Goal: Task Accomplishment & Management: Complete application form

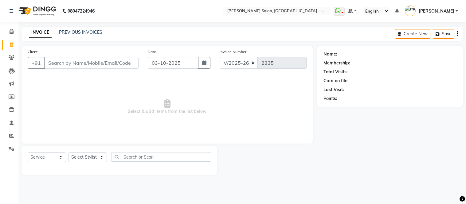
select select "6469"
select select "service"
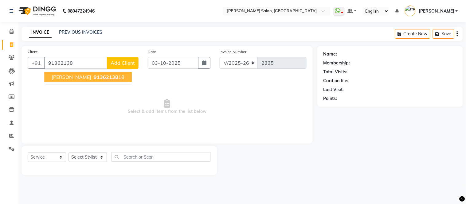
click at [94, 76] on span "91362138" at bounding box center [106, 77] width 25 height 6
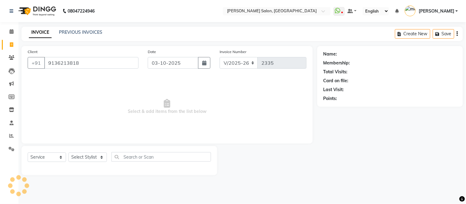
type input "9136213818"
select select "1: Object"
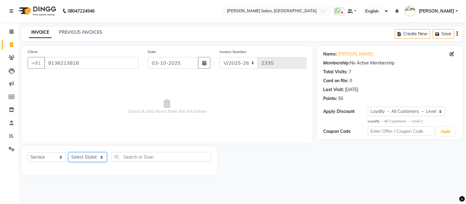
click at [101, 157] on select "Select Stylist Afsar salmani Amjad Khan Devesh Bhatt Dipika fardeen Kajal Tyagi…" at bounding box center [88, 158] width 38 height 10
select select "87830"
click at [69, 153] on select "Select Stylist Afsar salmani Amjad Khan Devesh Bhatt Dipika fardeen Kajal Tyagi…" at bounding box center [88, 158] width 38 height 10
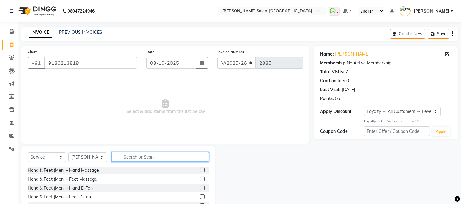
click at [120, 158] on input "text" at bounding box center [160, 157] width 97 height 10
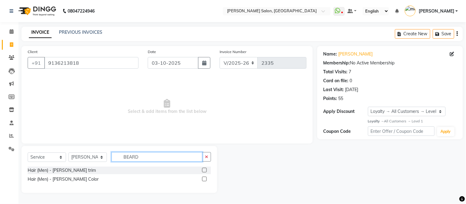
type input "BEARD"
click at [205, 170] on label at bounding box center [204, 170] width 5 height 5
click at [205, 170] on input "checkbox" at bounding box center [204, 171] width 4 height 4
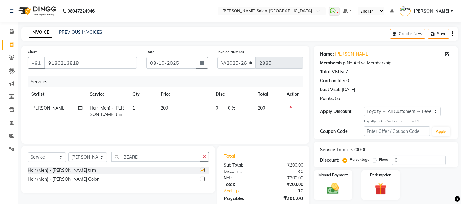
checkbox input "false"
click at [325, 183] on img at bounding box center [333, 189] width 20 height 14
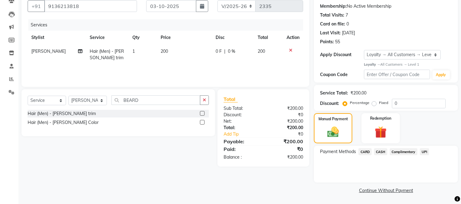
click at [423, 151] on span "UPI" at bounding box center [425, 151] width 10 height 7
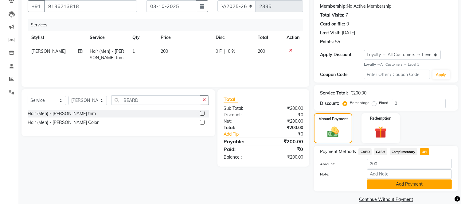
click at [404, 183] on button "Add Payment" at bounding box center [409, 185] width 85 height 10
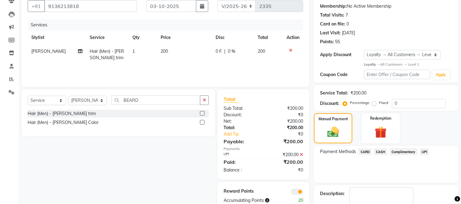
scroll to position [92, 0]
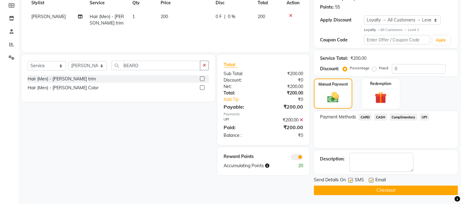
click at [397, 188] on button "Checkout" at bounding box center [386, 191] width 144 height 10
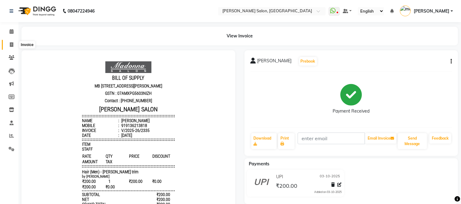
click at [11, 44] on icon at bounding box center [11, 44] width 3 height 5
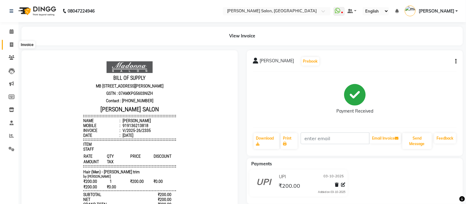
select select "service"
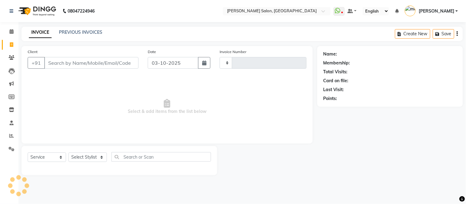
type input "2336"
select select "6469"
click at [85, 62] on input "Client" at bounding box center [91, 63] width 94 height 12
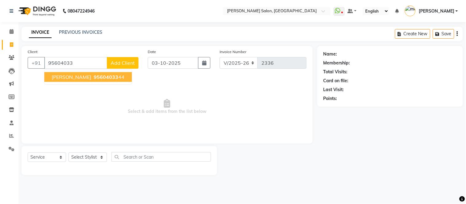
click at [94, 78] on span "95604033" at bounding box center [106, 77] width 25 height 6
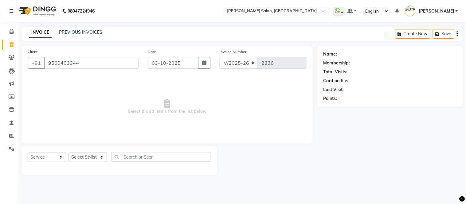
type input "9560403344"
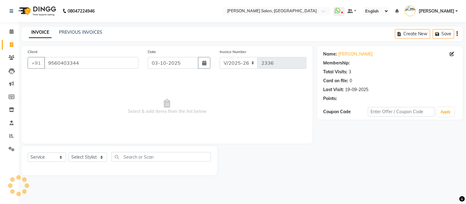
select select "1: Object"
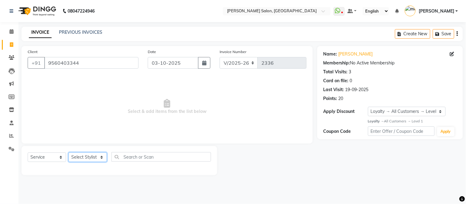
click at [90, 156] on select "Select Stylist Afsar salmani Amjad Khan Devesh Bhatt Dipika fardeen Kajal Tyagi…" at bounding box center [88, 158] width 38 height 10
select select "85906"
click at [69, 153] on select "Select Stylist Afsar salmani Amjad Khan Devesh Bhatt Dipika fardeen Kajal Tyagi…" at bounding box center [88, 158] width 38 height 10
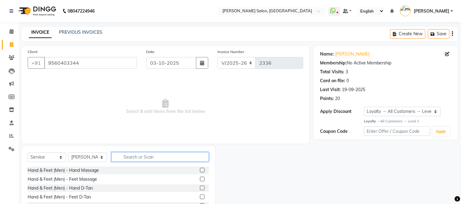
click at [164, 155] on input "text" at bounding box center [160, 157] width 97 height 10
type input "hair cut"
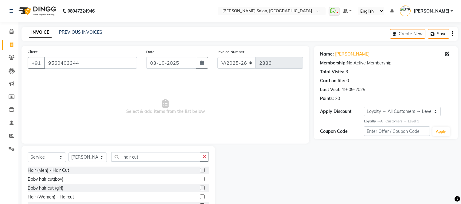
click at [201, 171] on label at bounding box center [202, 170] width 5 height 5
click at [201, 171] on input "checkbox" at bounding box center [202, 171] width 4 height 4
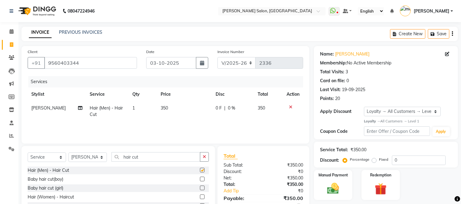
checkbox input "false"
click at [186, 159] on input "hair cut" at bounding box center [156, 157] width 89 height 10
type input "h"
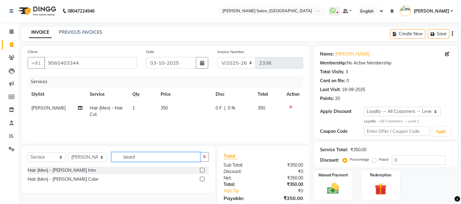
type input "beard"
click at [202, 171] on label at bounding box center [202, 170] width 5 height 5
click at [202, 171] on input "checkbox" at bounding box center [202, 171] width 4 height 4
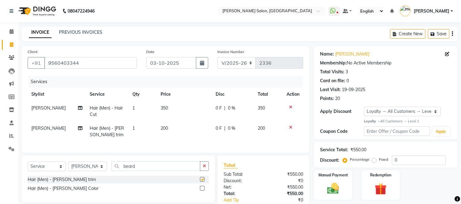
checkbox input "false"
click at [328, 176] on label "Manual Payment" at bounding box center [333, 175] width 31 height 6
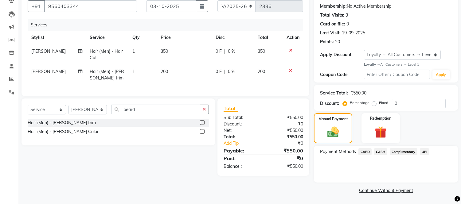
click at [384, 151] on span "CASH" at bounding box center [380, 151] width 13 height 7
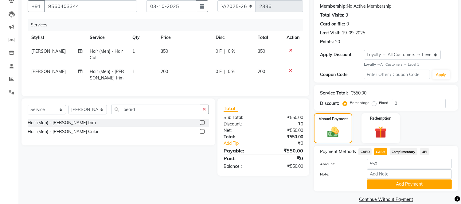
scroll to position [66, 0]
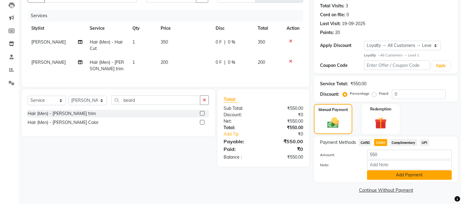
click at [407, 177] on button "Add Payment" at bounding box center [409, 176] width 85 height 10
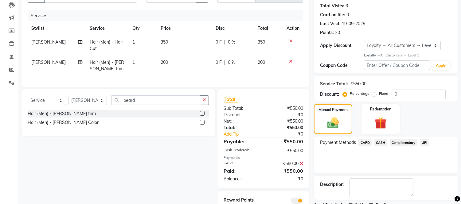
scroll to position [95, 0]
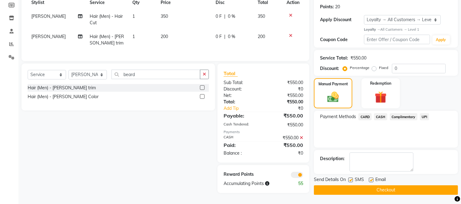
click at [393, 191] on button "Checkout" at bounding box center [386, 191] width 144 height 10
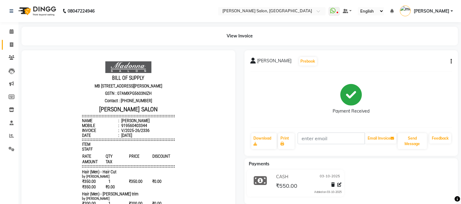
click at [12, 45] on icon at bounding box center [11, 44] width 3 height 5
select select "service"
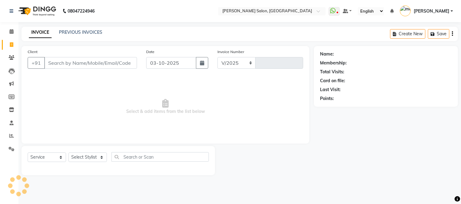
select select "6469"
type input "2337"
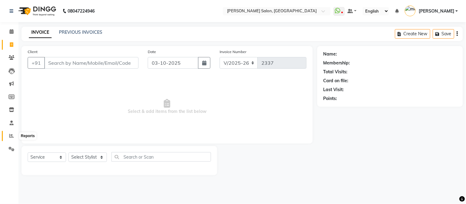
click at [10, 136] on icon at bounding box center [11, 136] width 5 height 5
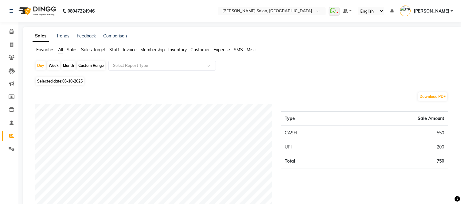
click at [65, 63] on div "Month" at bounding box center [68, 65] width 14 height 9
select select "10"
select select "2025"
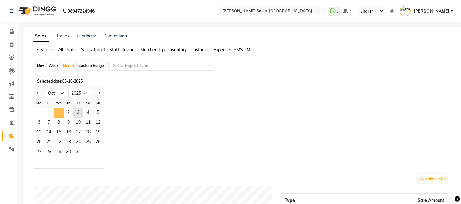
click at [60, 114] on span "1" at bounding box center [59, 114] width 10 height 10
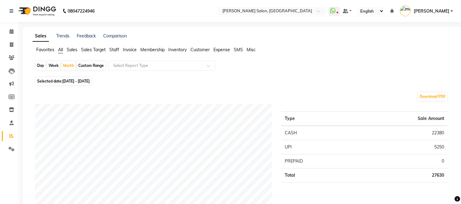
click at [157, 48] on span "Membership" at bounding box center [152, 50] width 24 height 6
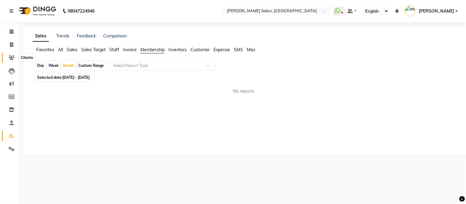
click at [11, 56] on icon at bounding box center [12, 57] width 6 height 5
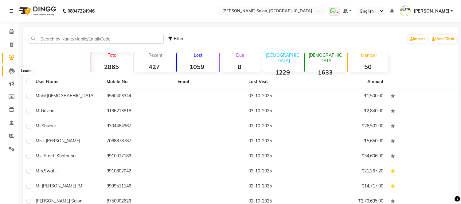
click at [11, 68] on span at bounding box center [11, 71] width 11 height 7
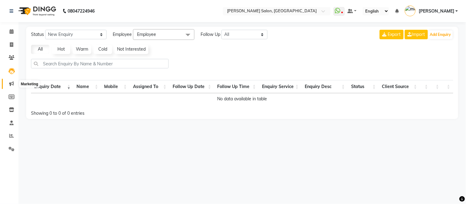
click at [13, 83] on icon at bounding box center [11, 83] width 5 height 5
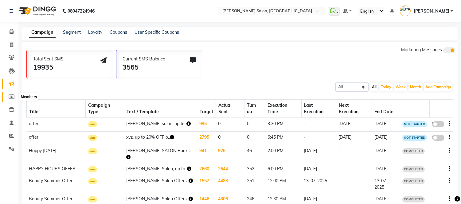
click at [10, 96] on icon at bounding box center [12, 97] width 6 height 5
select select
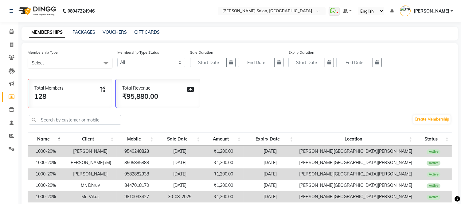
click at [110, 29] on div "VOUCHERS" at bounding box center [115, 32] width 24 height 6
click at [115, 29] on div "MEMBERSHIPS PACKAGES VOUCHERS GIFT CARDS" at bounding box center [240, 34] width 437 height 14
click at [111, 32] on link "VOUCHERS" at bounding box center [115, 33] width 24 height 6
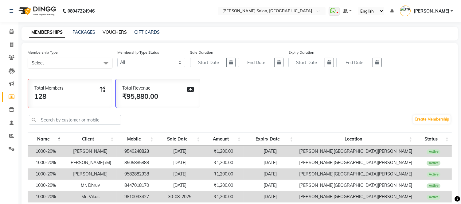
select select
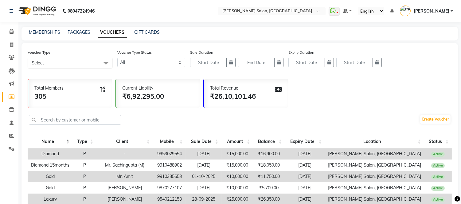
click at [105, 61] on span at bounding box center [106, 64] width 12 height 12
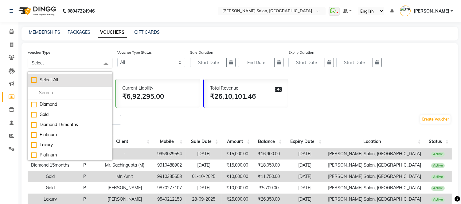
click at [33, 82] on div "Select All" at bounding box center [70, 80] width 78 height 6
checkbox input "true"
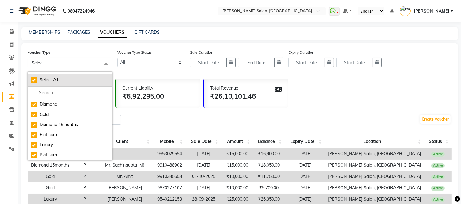
checkbox input "true"
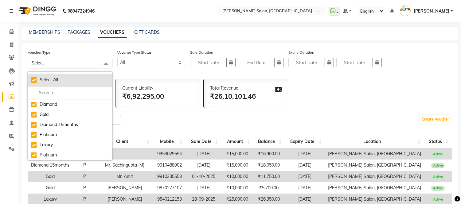
checkbox input "true"
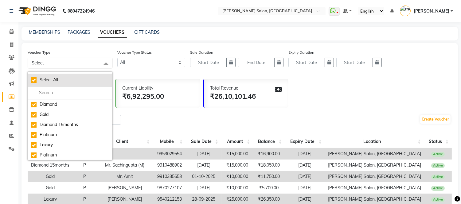
checkbox input "true"
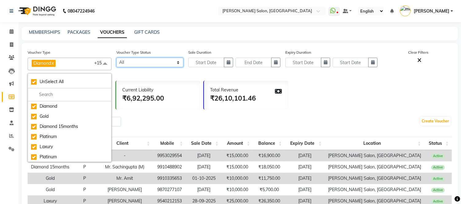
click at [176, 61] on select "Active Expired All" at bounding box center [150, 63] width 67 height 10
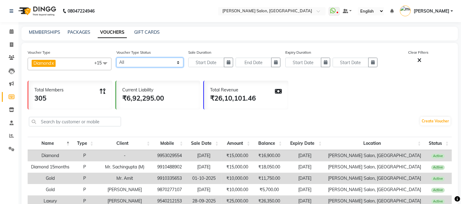
click at [164, 61] on select "Active Expired All" at bounding box center [150, 63] width 67 height 10
click at [325, 63] on icon "button" at bounding box center [326, 62] width 4 height 4
select select "10"
select select "2025"
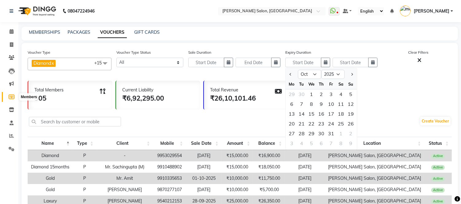
click at [11, 95] on icon at bounding box center [12, 97] width 6 height 5
select select
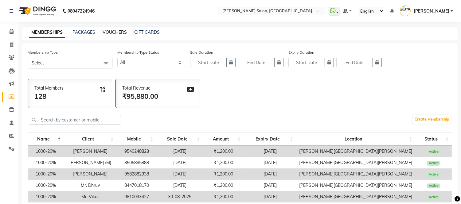
click at [114, 31] on link "VOUCHERS" at bounding box center [115, 33] width 24 height 6
select select
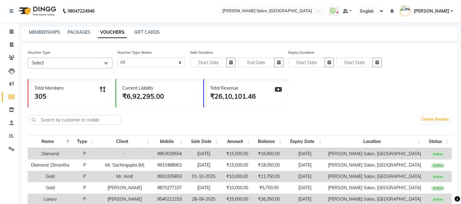
click at [106, 60] on span at bounding box center [106, 64] width 12 height 12
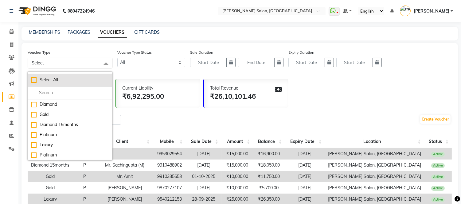
click at [32, 80] on div "Select All" at bounding box center [70, 80] width 78 height 6
checkbox input "true"
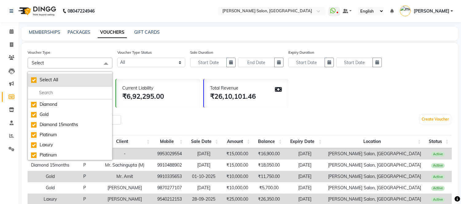
checkbox input "true"
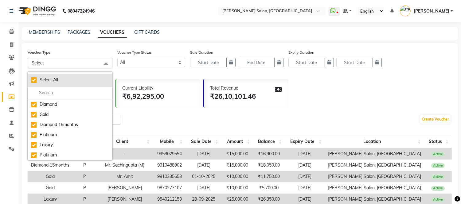
checkbox input "true"
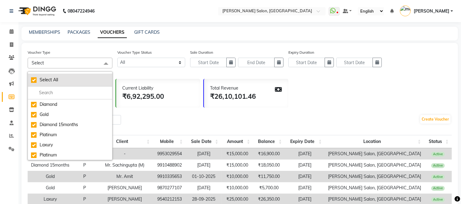
checkbox input "true"
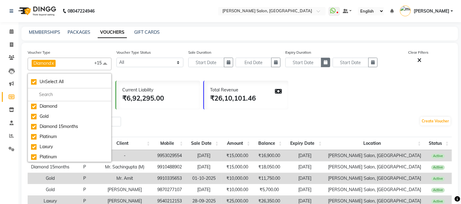
click at [323, 64] on button "button" at bounding box center [325, 63] width 9 height 10
select select "10"
select select "2025"
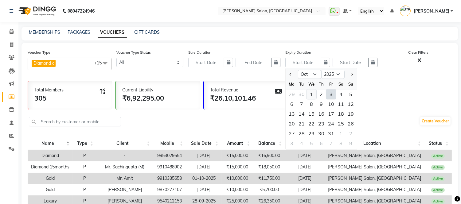
click at [310, 94] on div "1" at bounding box center [312, 94] width 10 height 10
type input "01-10-2025"
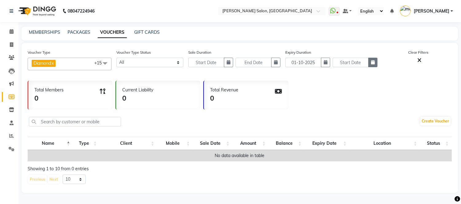
click at [369, 62] on button "button" at bounding box center [373, 63] width 9 height 10
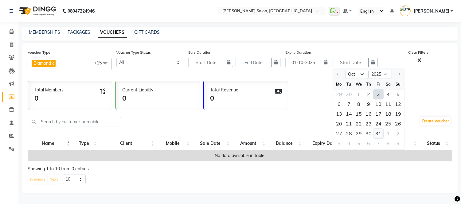
click at [377, 133] on div "31" at bounding box center [379, 134] width 10 height 10
type input "31-10-2025"
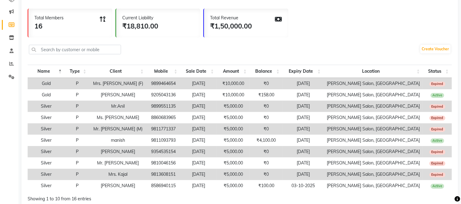
scroll to position [71, 0]
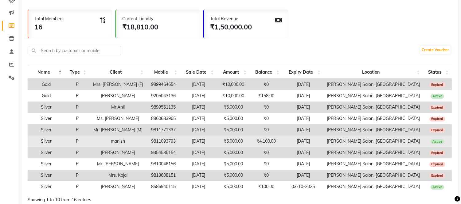
click at [205, 144] on td "14-04-2025" at bounding box center [198, 141] width 37 height 11
click at [315, 141] on td "11-10-2025" at bounding box center [303, 141] width 41 height 11
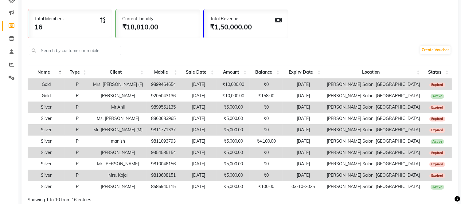
click at [324, 134] on td "12-10-2025" at bounding box center [303, 129] width 41 height 11
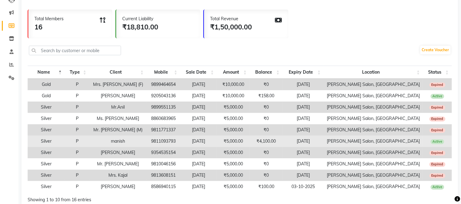
click at [324, 141] on td "11-10-2025" at bounding box center [303, 141] width 41 height 11
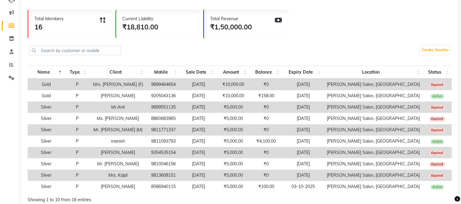
click at [285, 34] on div "Total Revenue ₹1,50,000.00" at bounding box center [246, 24] width 84 height 29
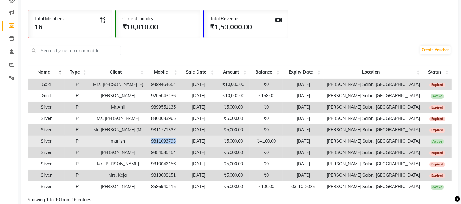
drag, startPoint x: 162, startPoint y: 139, endPoint x: 191, endPoint y: 142, distance: 28.8
click at [181, 142] on td "9811093793" at bounding box center [164, 141] width 34 height 11
copy td "9811093793"
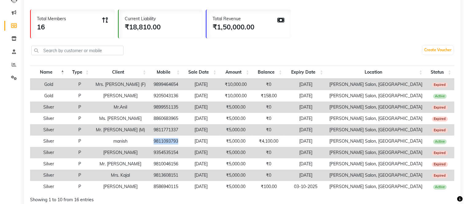
scroll to position [0, 0]
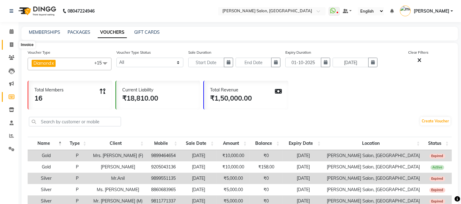
click at [10, 44] on icon at bounding box center [11, 44] width 3 height 5
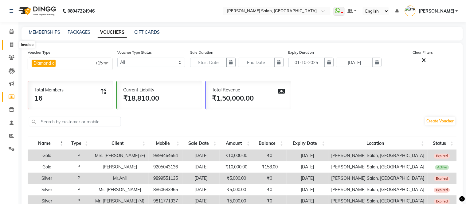
select select "6469"
select select "service"
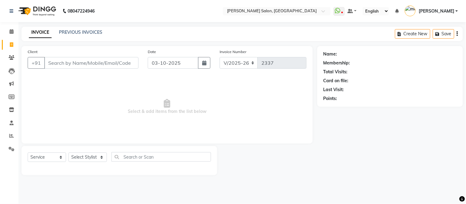
click at [65, 61] on input "Client" at bounding box center [91, 63] width 94 height 12
type input "9811093793"
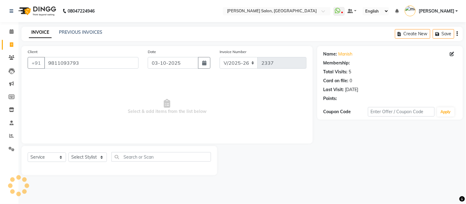
select select "1: Object"
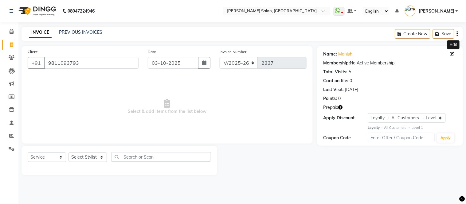
click at [452, 56] on icon at bounding box center [452, 54] width 4 height 4
select select "[DEMOGRAPHIC_DATA]"
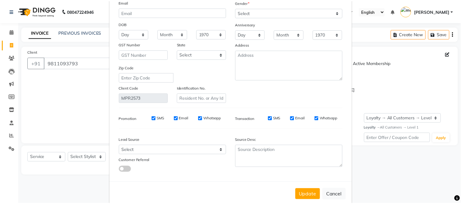
scroll to position [69, 0]
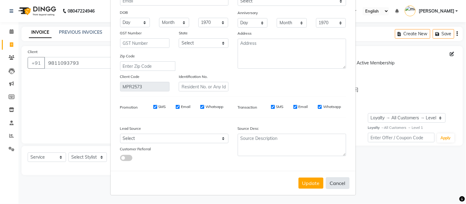
click at [332, 179] on button "Cancel" at bounding box center [338, 184] width 24 height 12
select select
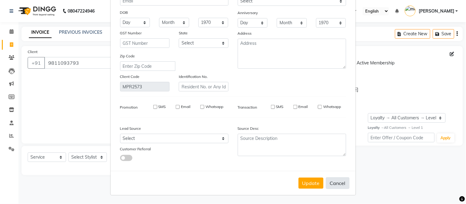
select select
checkbox input "false"
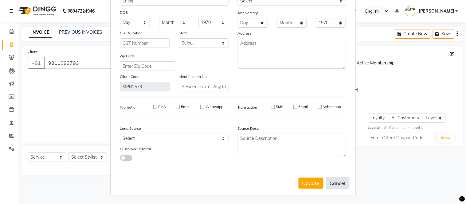
checkbox input "false"
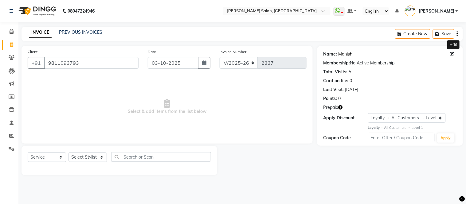
click at [345, 53] on link "Manish" at bounding box center [346, 54] width 14 height 6
click at [72, 32] on link "PREVIOUS INVOICES" at bounding box center [80, 33] width 43 height 6
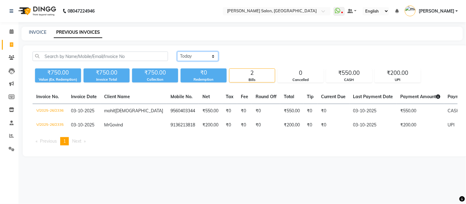
click at [213, 55] on select "Today Yesterday Custom Range" at bounding box center [197, 57] width 41 height 10
select select "yesterday"
click at [177, 52] on select "Today Yesterday Custom Range" at bounding box center [197, 57] width 41 height 10
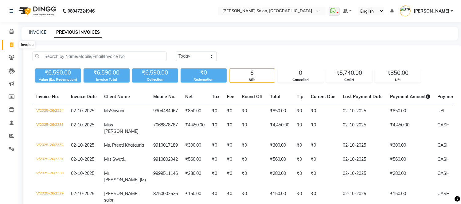
click at [9, 44] on span at bounding box center [11, 44] width 11 height 7
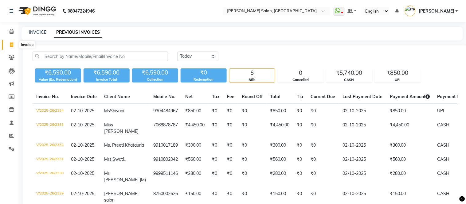
select select "6469"
select select "service"
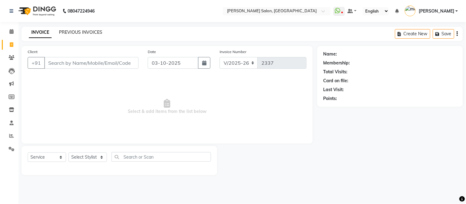
click at [78, 31] on link "PREVIOUS INVOICES" at bounding box center [80, 33] width 43 height 6
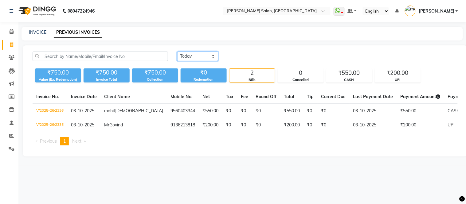
click at [212, 55] on select "Today Yesterday Custom Range" at bounding box center [197, 57] width 41 height 10
select select "yesterday"
click at [177, 52] on select "Today Yesterday Custom Range" at bounding box center [197, 57] width 41 height 10
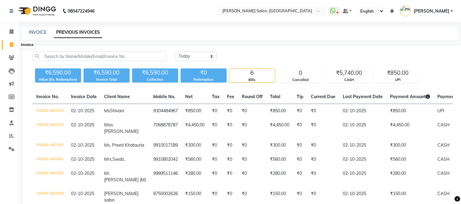
click at [8, 45] on span at bounding box center [11, 44] width 11 height 7
select select "6469"
select select "service"
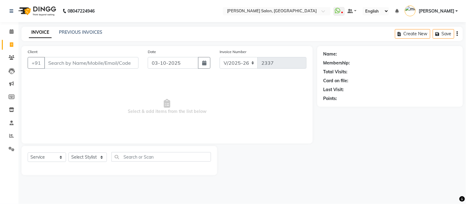
click at [70, 60] on input "Client" at bounding box center [91, 63] width 94 height 12
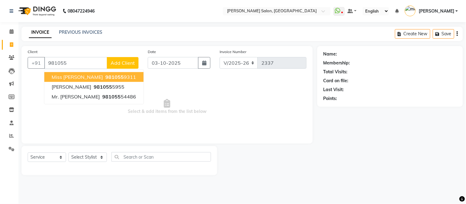
click at [70, 78] on span "Miss sneha" at bounding box center [77, 77] width 51 height 6
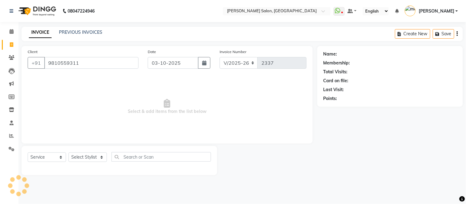
type input "9810559311"
select select "1: Object"
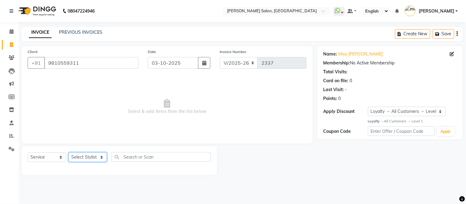
click at [100, 159] on select "Select Stylist Afsar salmani Amjad Khan Devesh Bhatt Dipika fardeen Kajal Tyagi…" at bounding box center [88, 158] width 38 height 10
select select "49740"
click at [69, 153] on select "Select Stylist Afsar salmani Amjad Khan Devesh Bhatt Dipika fardeen Kajal Tyagi…" at bounding box center [88, 158] width 38 height 10
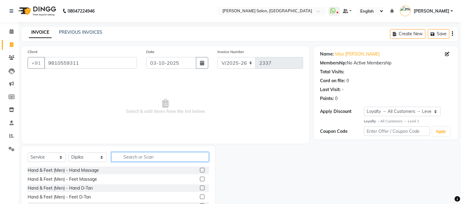
click at [136, 157] on input "text" at bounding box center [160, 157] width 97 height 10
type input "eye"
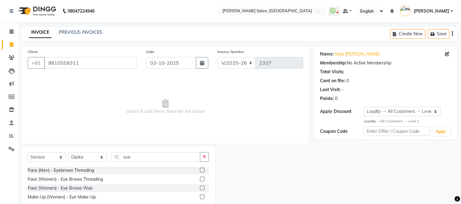
click at [203, 179] on label at bounding box center [202, 179] width 5 height 5
click at [203, 179] on input "checkbox" at bounding box center [202, 180] width 4 height 4
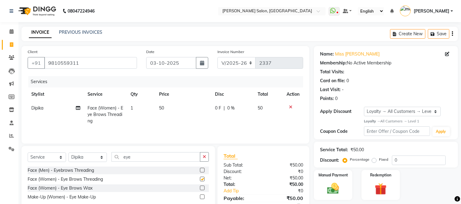
checkbox input "false"
click at [157, 160] on input "eye" at bounding box center [156, 157] width 89 height 10
type input "e"
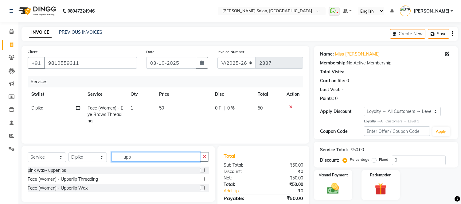
type input "upp"
click at [202, 180] on label at bounding box center [202, 179] width 5 height 5
click at [202, 180] on input "checkbox" at bounding box center [202, 180] width 4 height 4
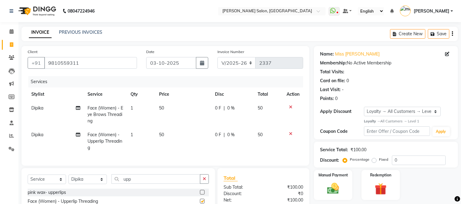
checkbox input "false"
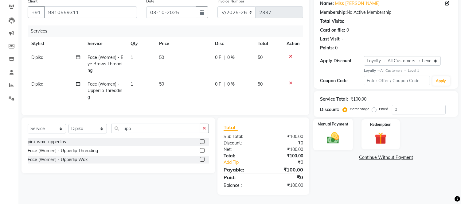
click at [327, 132] on img at bounding box center [333, 138] width 20 height 14
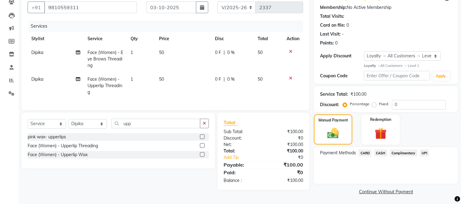
click at [381, 152] on span "CASH" at bounding box center [380, 153] width 13 height 7
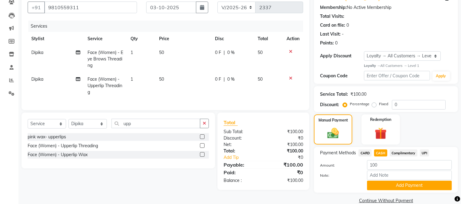
scroll to position [66, 0]
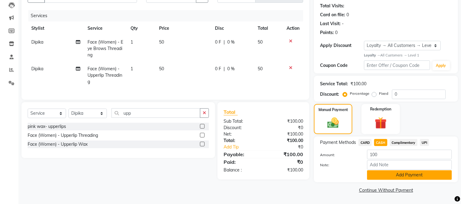
click at [393, 176] on button "Add Payment" at bounding box center [409, 176] width 85 height 10
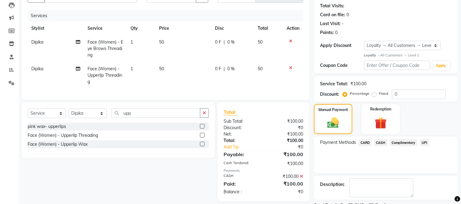
scroll to position [108, 0]
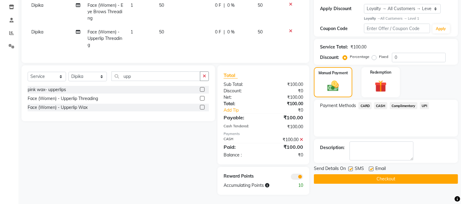
click at [393, 176] on button "Checkout" at bounding box center [386, 180] width 144 height 10
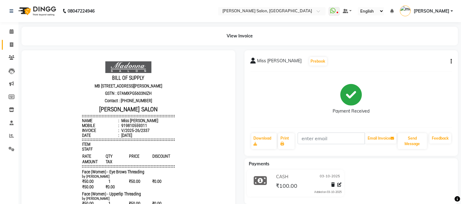
click at [11, 44] on icon at bounding box center [11, 44] width 3 height 5
select select "service"
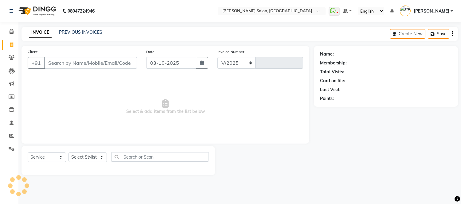
select select "6469"
type input "2338"
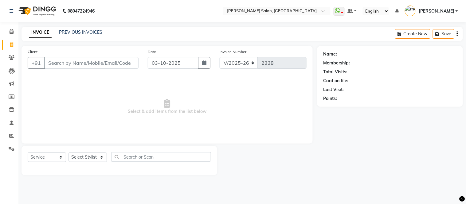
click at [288, 105] on span "Select & add items from the list below" at bounding box center [167, 106] width 279 height 61
click at [73, 33] on link "PREVIOUS INVOICES" at bounding box center [80, 33] width 43 height 6
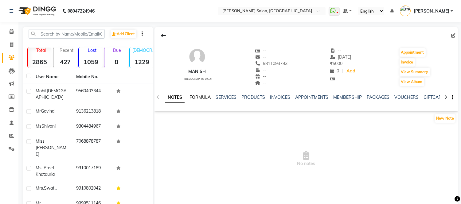
click at [196, 98] on link "FORMULA" at bounding box center [200, 98] width 21 height 6
click at [219, 99] on link "SERVICES" at bounding box center [225, 98] width 21 height 6
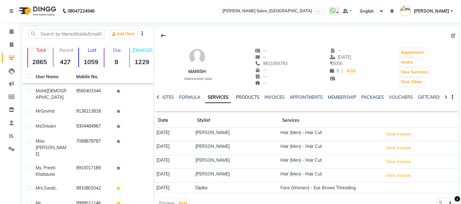
click at [243, 98] on link "PRODUCTS" at bounding box center [248, 98] width 24 height 6
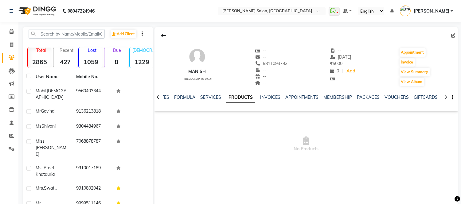
click at [360, 64] on div "manish male -- -- 9811093793 -- -- -- -- 02-09-2025 ₹ 5000 0 | Add Appointment …" at bounding box center [307, 63] width 304 height 45
click at [456, 36] on span at bounding box center [455, 36] width 7 height 6
click at [454, 34] on icon at bounding box center [454, 36] width 4 height 4
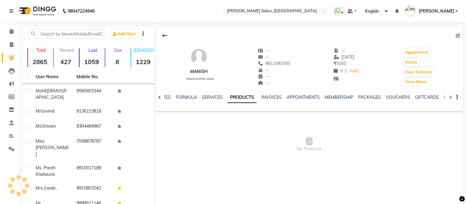
select select "[DEMOGRAPHIC_DATA]"
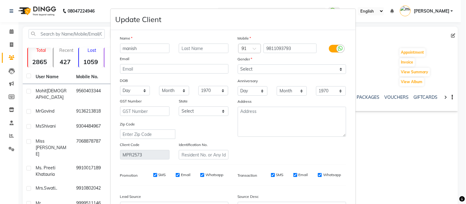
click at [368, 143] on ngb-modal-window "Update Client Name manish Email DOB Day 01 02 03 04 05 06 07 08 09 10 11 12 13 …" at bounding box center [233, 102] width 466 height 204
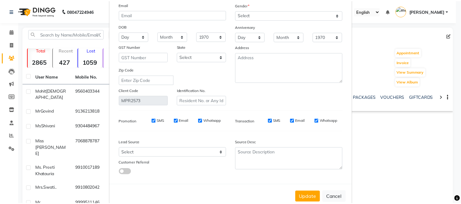
scroll to position [69, 0]
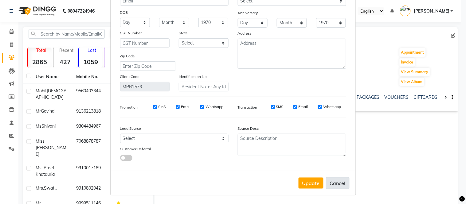
click at [332, 182] on button "Cancel" at bounding box center [338, 184] width 24 height 12
select select
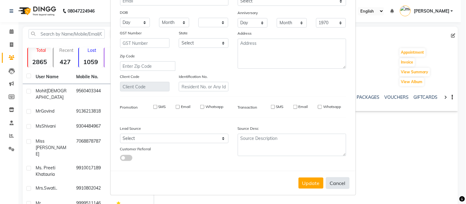
select select
checkbox input "false"
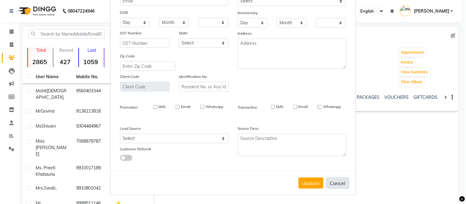
checkbox input "false"
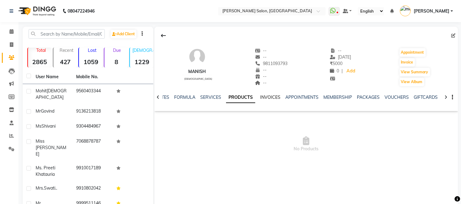
click at [264, 98] on link "INVOICES" at bounding box center [270, 98] width 20 height 6
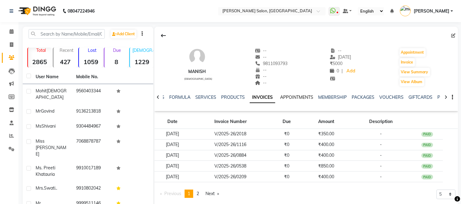
click at [290, 98] on link "APPOINTMENTS" at bounding box center [296, 98] width 33 height 6
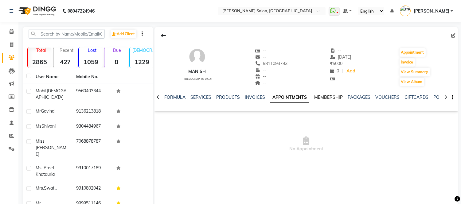
click at [326, 98] on link "MEMBERSHIP" at bounding box center [328, 98] width 29 height 6
click at [371, 98] on link "VOUCHERS" at bounding box center [382, 98] width 24 height 6
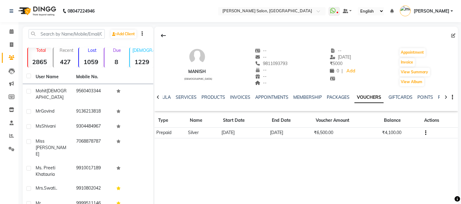
click at [425, 133] on button "button" at bounding box center [425, 133] width 4 height 6
click at [297, 168] on div "manish male -- -- 9811093793 -- -- -- -- 02-09-2025 ₹ 5000 0 | Add Appointment …" at bounding box center [307, 119] width 304 height 184
click at [426, 133] on icon "button" at bounding box center [425, 133] width 1 height 0
click at [380, 134] on div "Edit" at bounding box center [397, 133] width 38 height 8
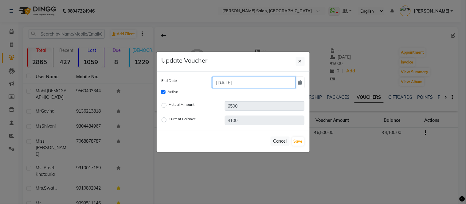
click at [245, 79] on input "11-10-2025" at bounding box center [254, 83] width 84 height 12
type input "1"
type input "10-10-2025"
click at [297, 83] on button "button" at bounding box center [299, 83] width 9 height 12
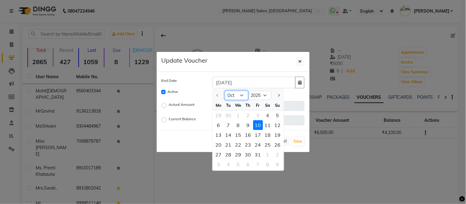
click at [242, 95] on select "Oct Nov Dec" at bounding box center [236, 95] width 23 height 9
select select "12"
click at [225, 91] on select "Oct Nov Dec" at bounding box center [236, 95] width 23 height 9
click at [260, 96] on select "2025 2026 2027 2028 2029 2030 2031 2032 2033 2034 2035" at bounding box center [259, 95] width 23 height 9
select select "2026"
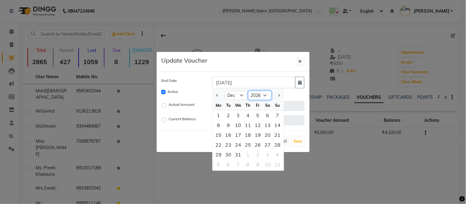
click at [248, 91] on select "2025 2026 2027 2028 2029 2030 2031 2032 2033 2034 2035" at bounding box center [259, 95] width 23 height 9
click at [246, 126] on div "10" at bounding box center [248, 126] width 10 height 10
type input "10-12-2026"
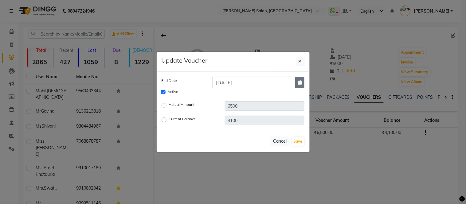
click at [301, 84] on icon "button" at bounding box center [300, 83] width 4 height 4
select select "12"
select select "2026"
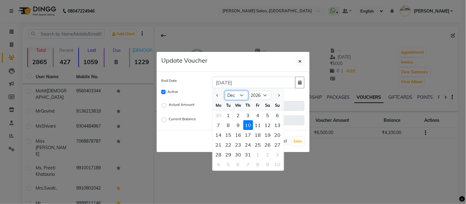
click at [242, 98] on select "Jan Feb Mar Apr May Jun Jul Aug Sep Oct Nov Dec" at bounding box center [236, 95] width 23 height 9
select select "4"
click at [225, 91] on select "Jan Feb Mar Apr May Jun Jul Aug Sep Oct Nov Dec" at bounding box center [236, 95] width 23 height 9
click at [258, 123] on div "10" at bounding box center [258, 126] width 10 height 10
type input "10-04-2026"
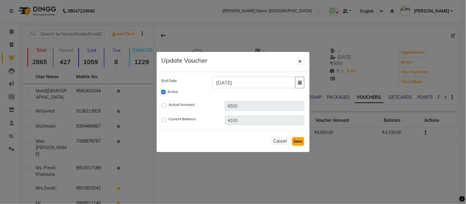
click at [299, 142] on button "Save" at bounding box center [298, 141] width 12 height 9
checkbox input "false"
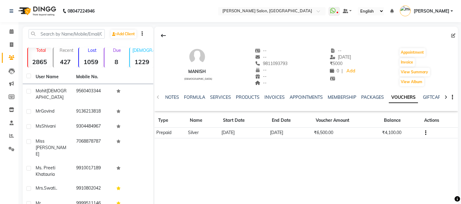
click at [425, 133] on icon "button" at bounding box center [425, 133] width 1 height 0
click at [263, 161] on div "manish male -- -- 9811093793 -- -- -- -- 02-09-2025 ₹ 5000 0 | Add Appointment …" at bounding box center [307, 119] width 304 height 184
click at [218, 97] on link "SERVICES" at bounding box center [220, 98] width 21 height 6
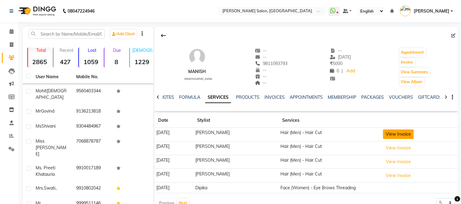
click at [400, 133] on button "View Invoice" at bounding box center [398, 135] width 31 height 10
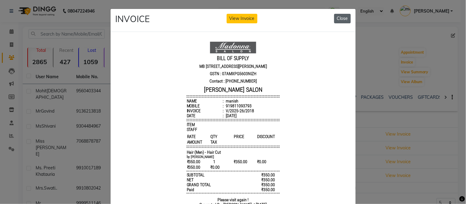
click at [338, 17] on button "Close" at bounding box center [342, 19] width 17 height 10
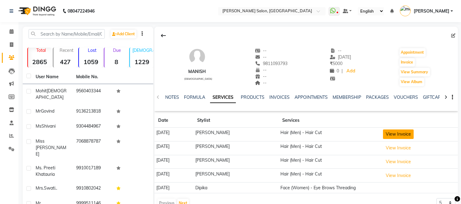
click at [396, 138] on button "View Invoice" at bounding box center [398, 135] width 31 height 10
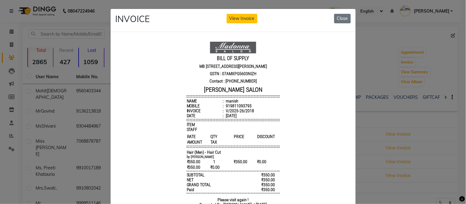
click at [248, 63] on p "MB [STREET_ADDRESS][PERSON_NAME]" at bounding box center [233, 65] width 93 height 7
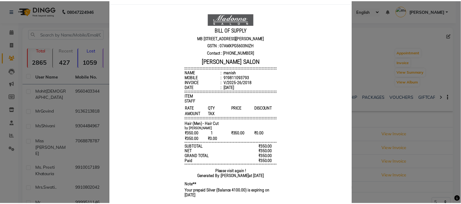
scroll to position [0, 0]
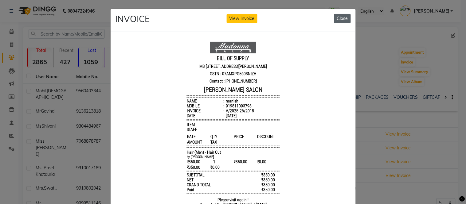
click at [340, 22] on button "Close" at bounding box center [342, 19] width 17 height 10
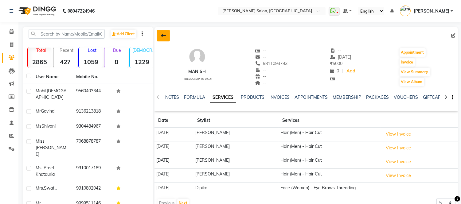
click at [163, 36] on icon at bounding box center [163, 35] width 5 height 5
